Goal: Find contact information: Find contact information

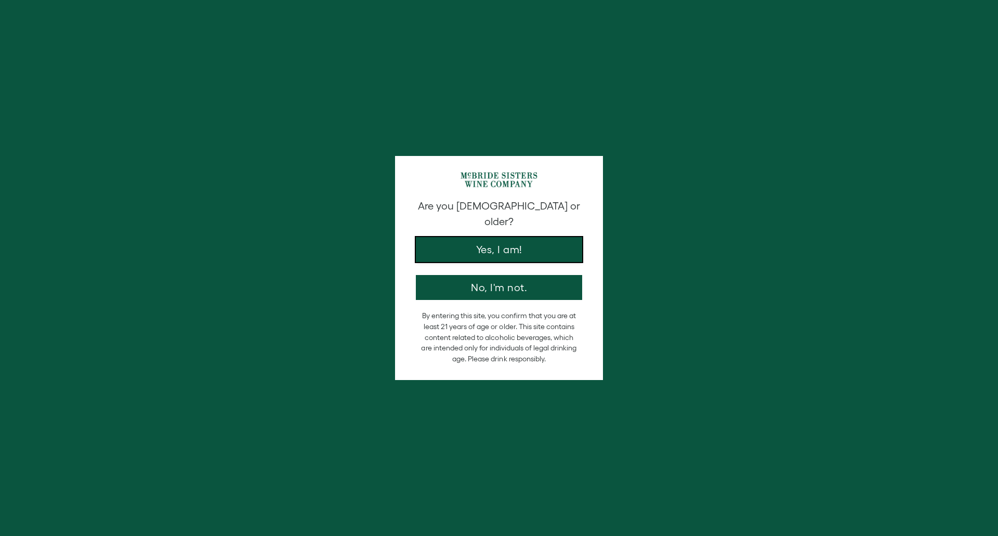
click at [518, 241] on button "Yes, I am!" at bounding box center [499, 249] width 166 height 25
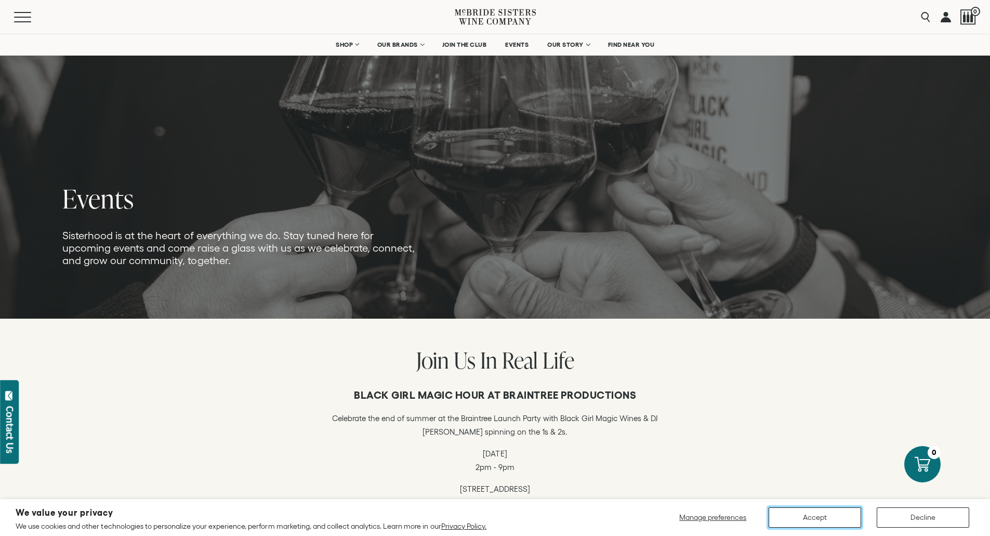
click at [823, 515] on button "Accept" at bounding box center [815, 517] width 93 height 20
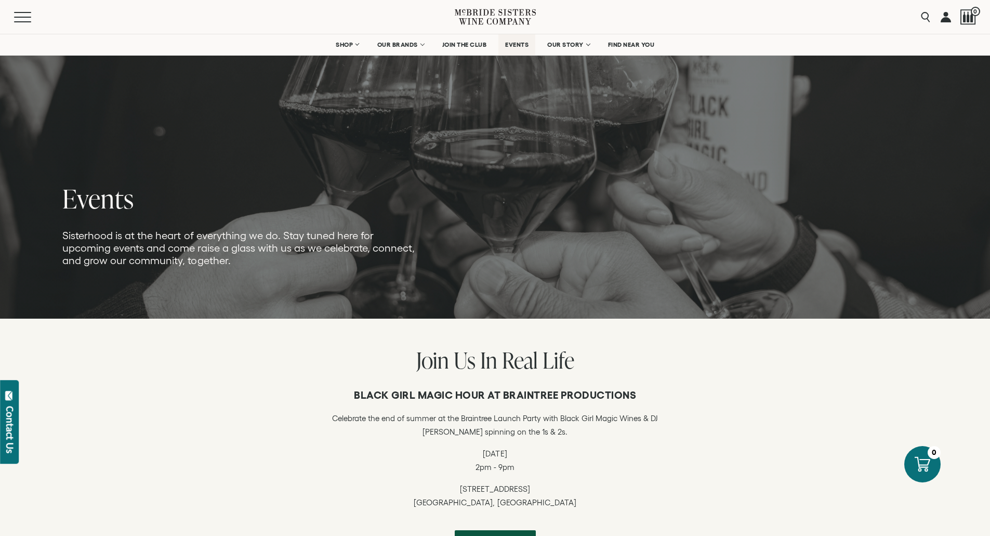
click at [519, 47] on span "EVENTS" at bounding box center [516, 44] width 23 height 7
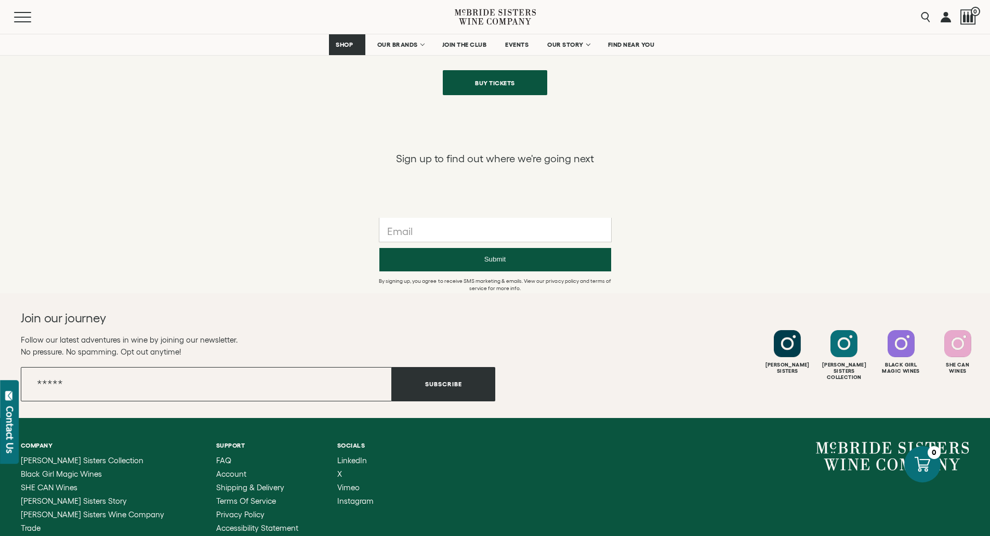
scroll to position [676, 0]
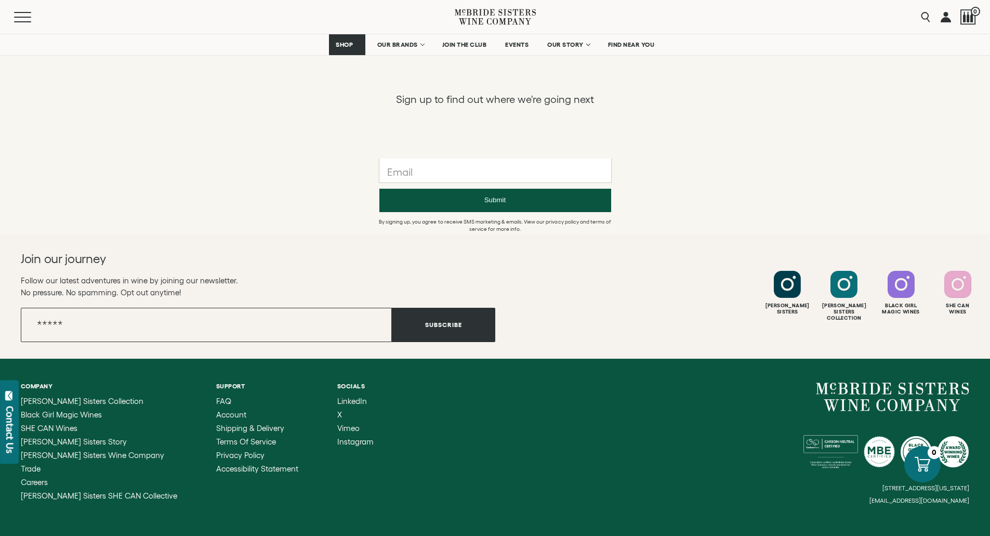
click at [0, 425] on button "Contact Us" at bounding box center [9, 422] width 19 height 84
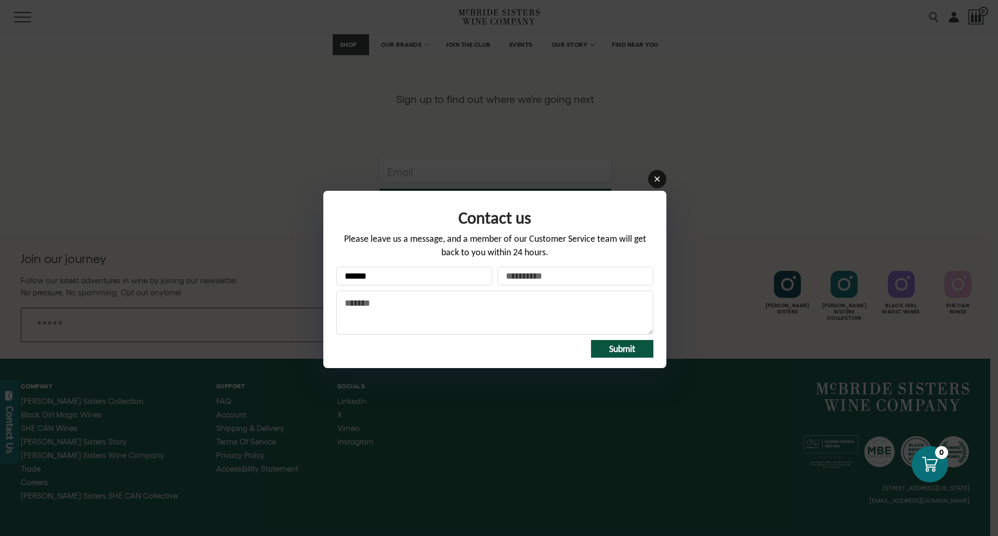
type input "*****"
click at [658, 180] on icon at bounding box center [656, 179] width 5 height 5
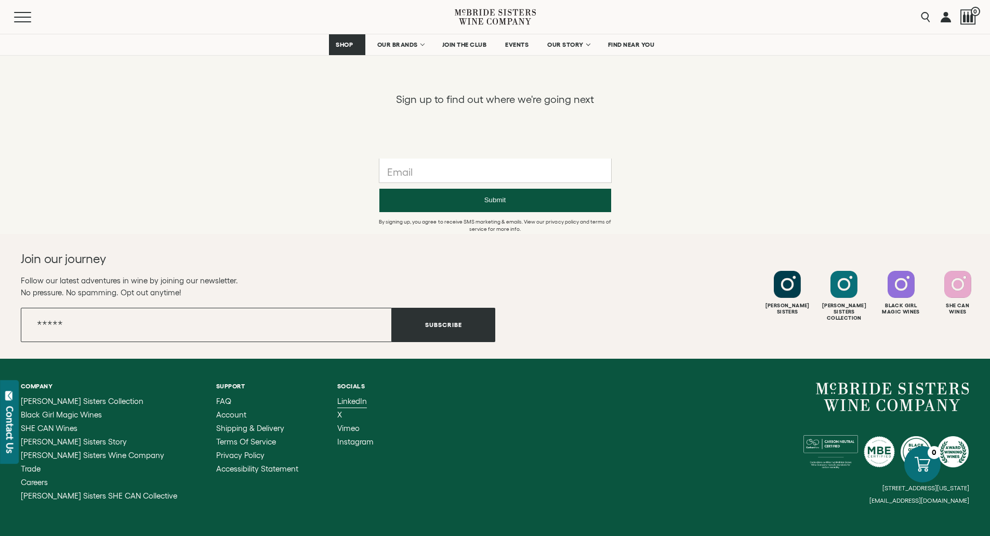
click at [337, 399] on span "LinkedIn" at bounding box center [352, 401] width 30 height 9
click at [84, 492] on span "[PERSON_NAME] Sisters SHE CAN Collective" at bounding box center [99, 495] width 156 height 9
